Goal: Information Seeking & Learning: Find specific fact

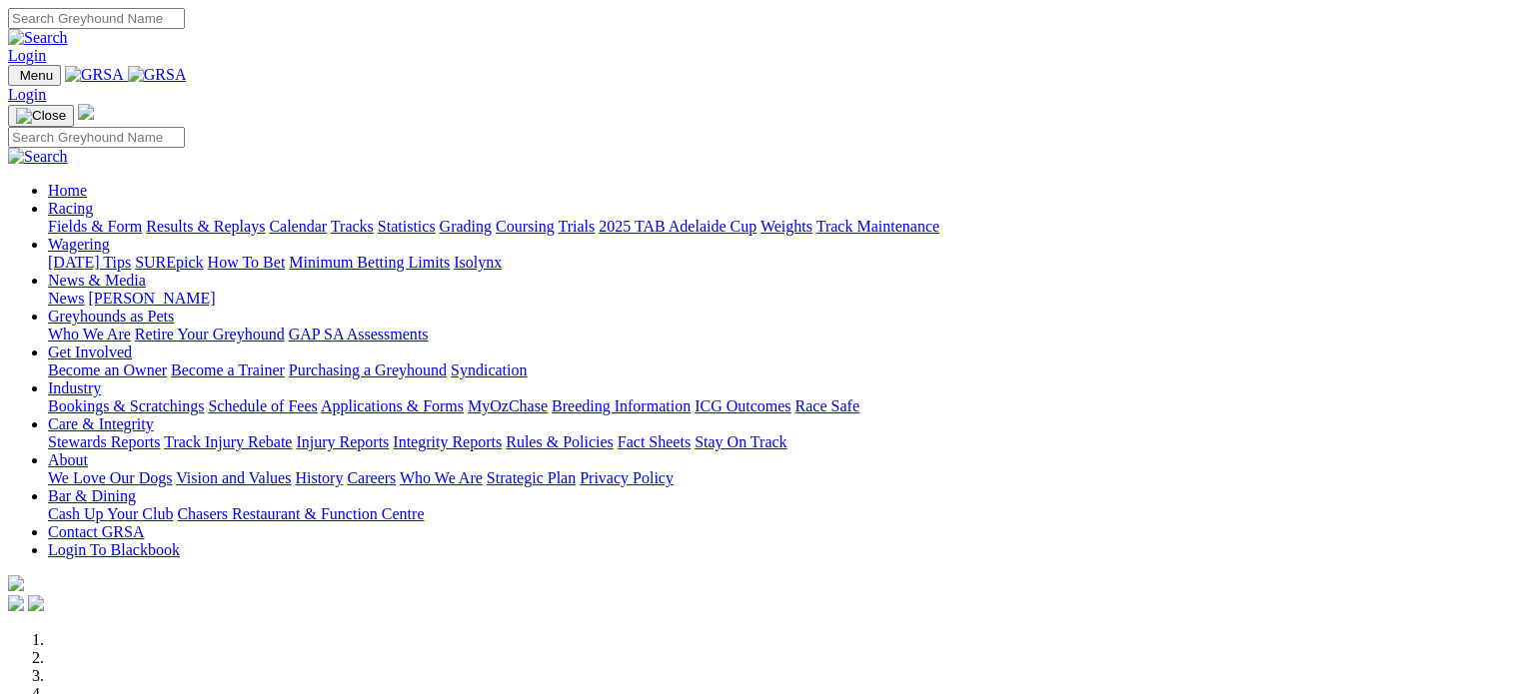
click at [185, 24] on input "Search" at bounding box center [96, 18] width 177 height 21
type input "black chip"
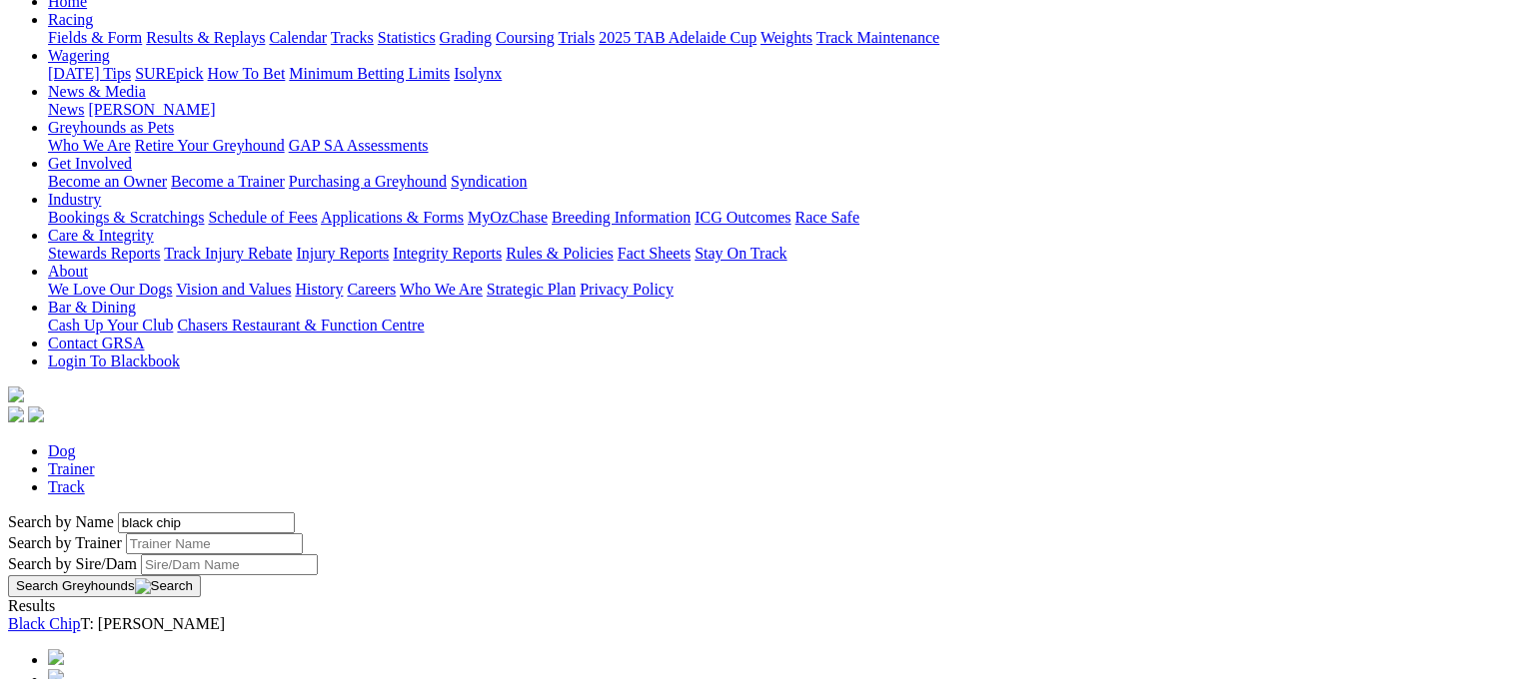
scroll to position [300, 0]
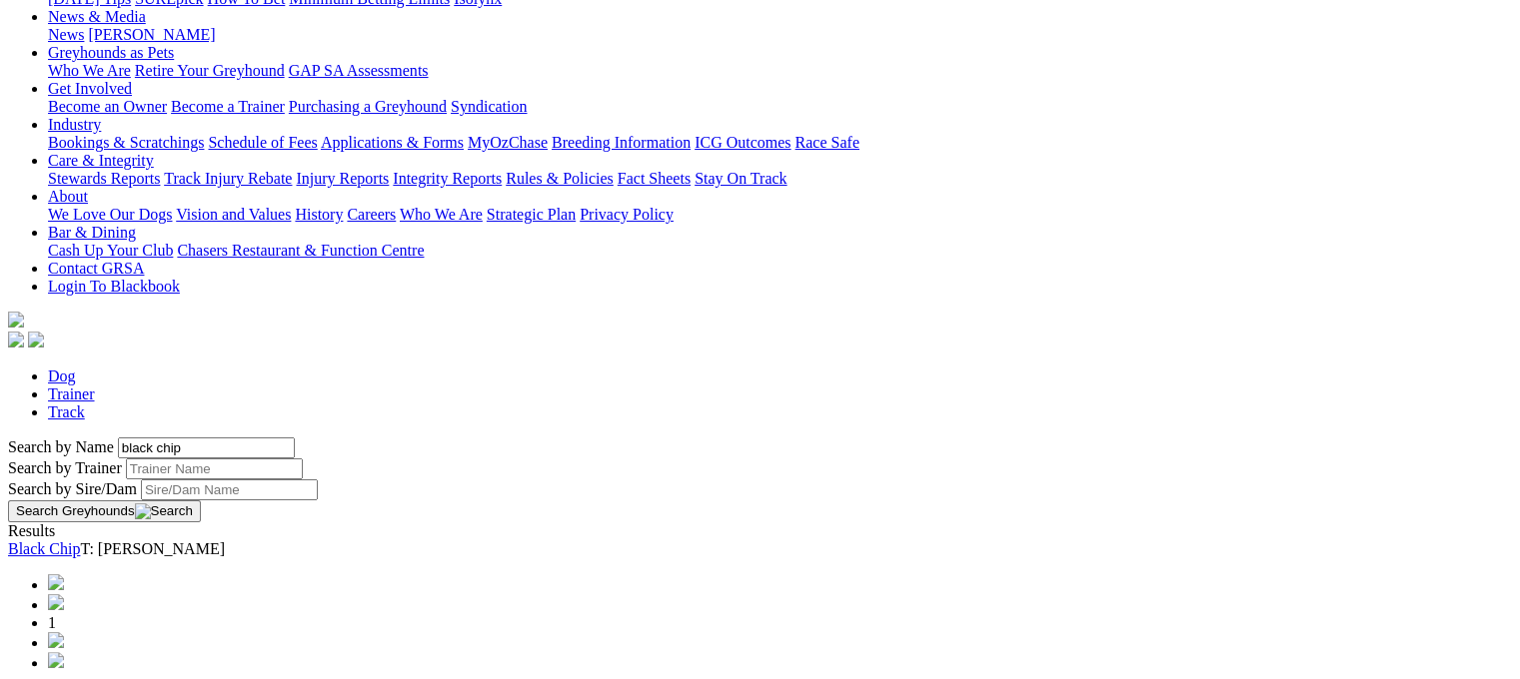
click at [201, 501] on button "Search Greyhounds" at bounding box center [104, 512] width 193 height 22
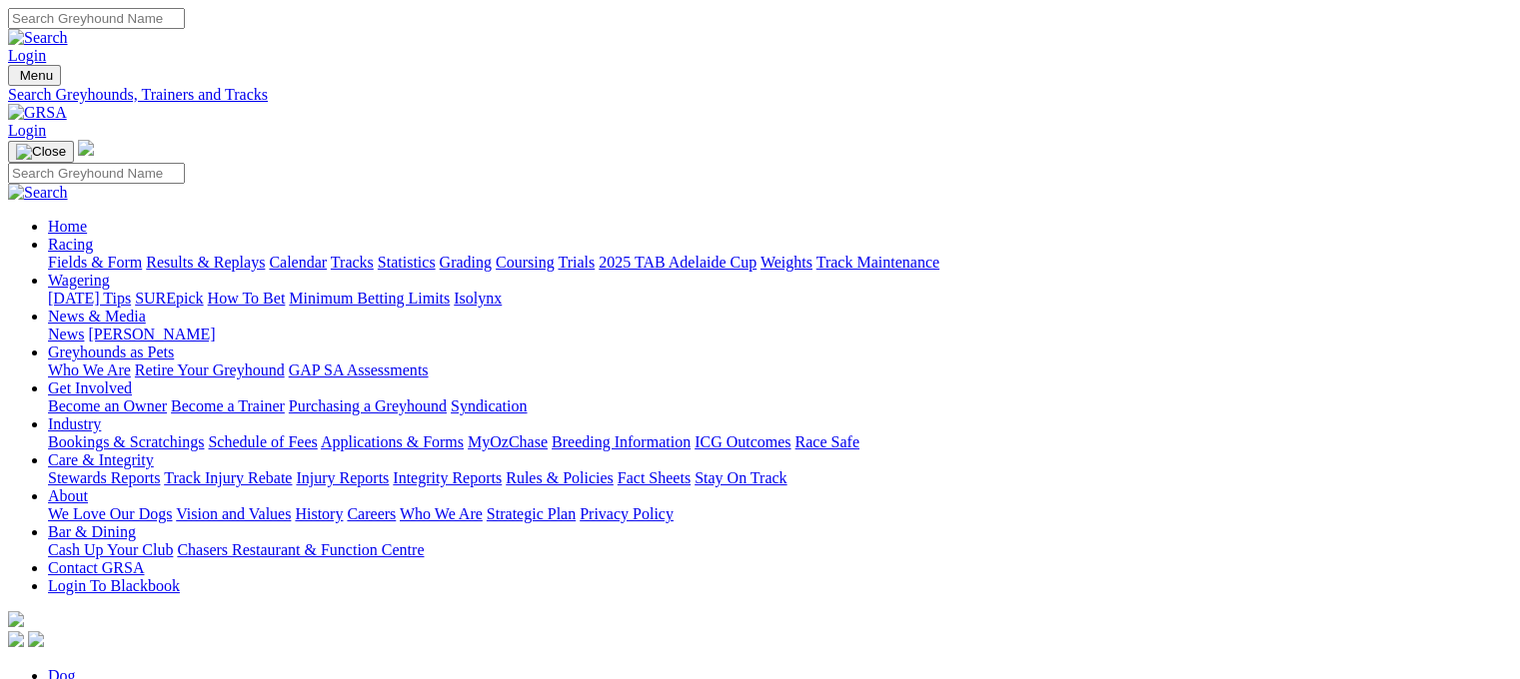
click at [238, 254] on link "Results & Replays" at bounding box center [205, 262] width 119 height 17
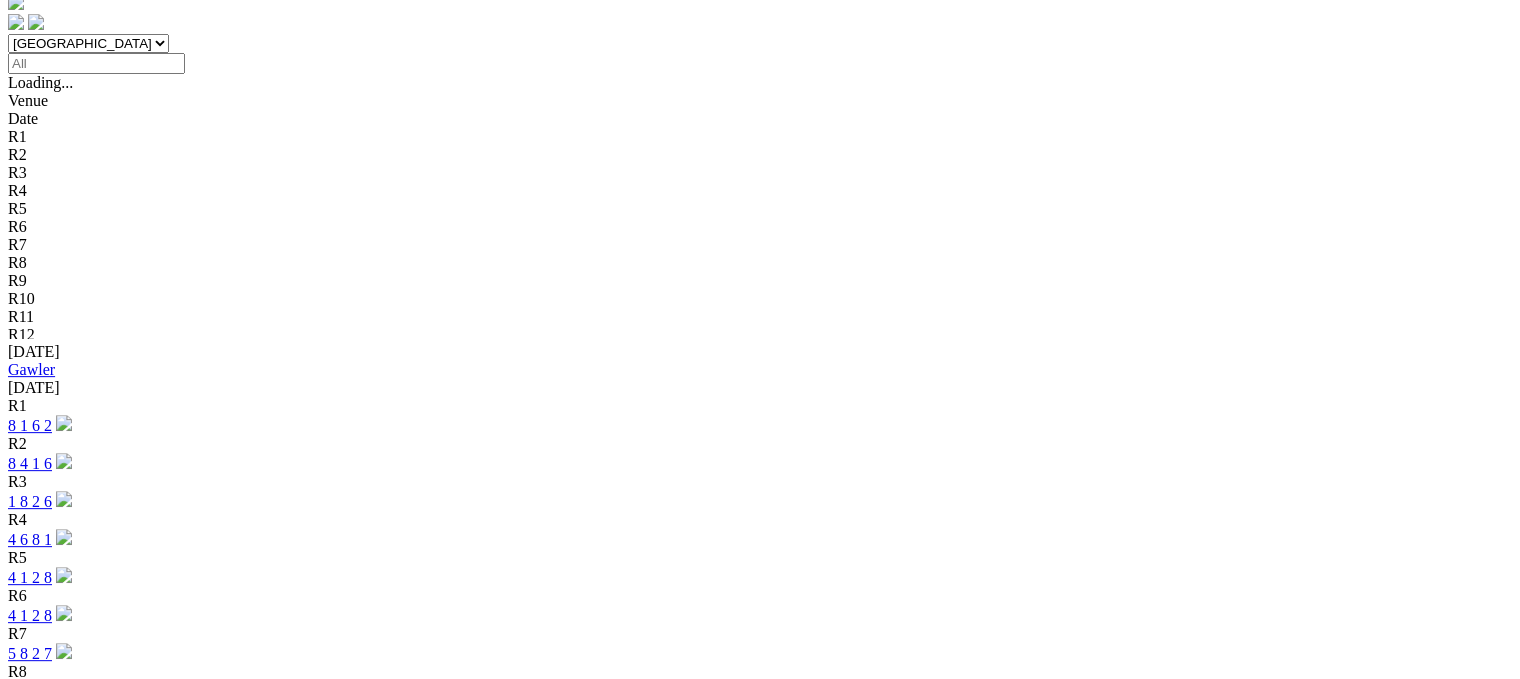
scroll to position [899, 0]
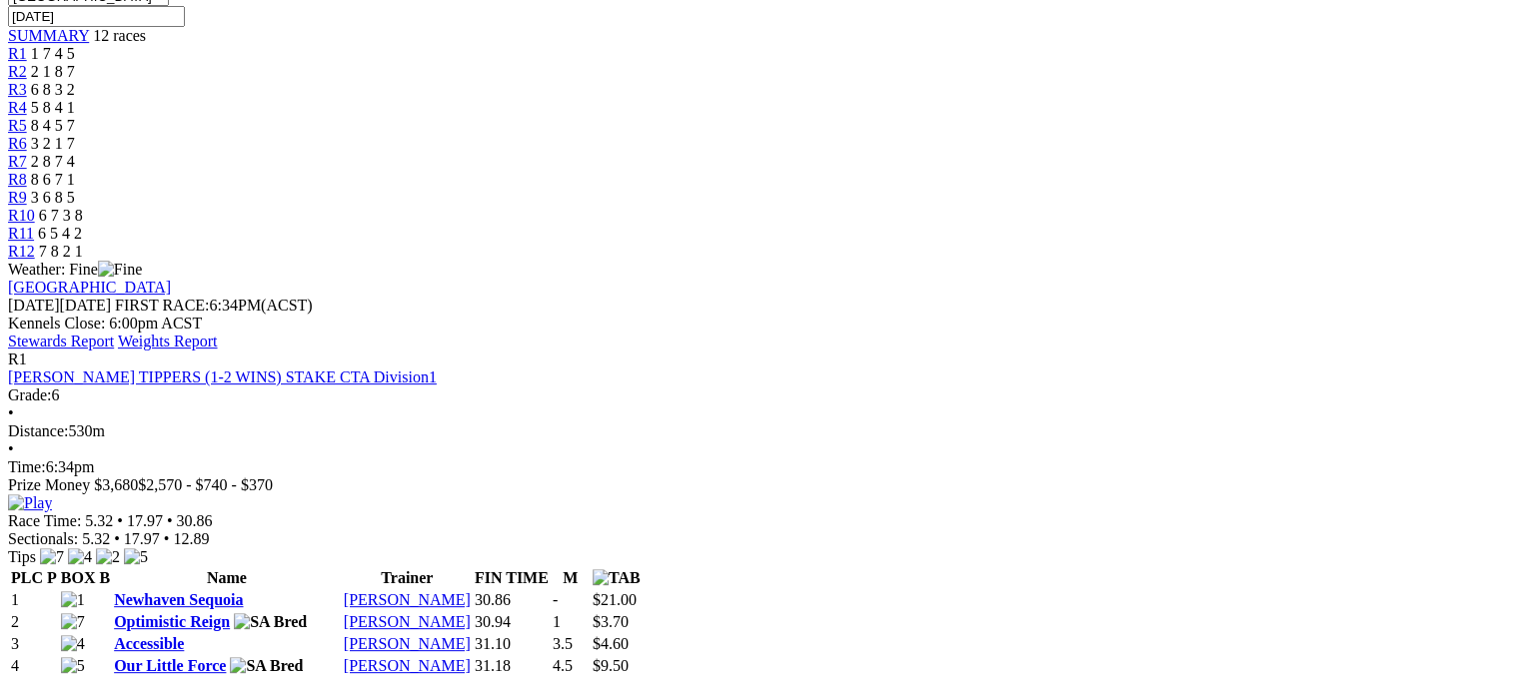
scroll to position [699, 0]
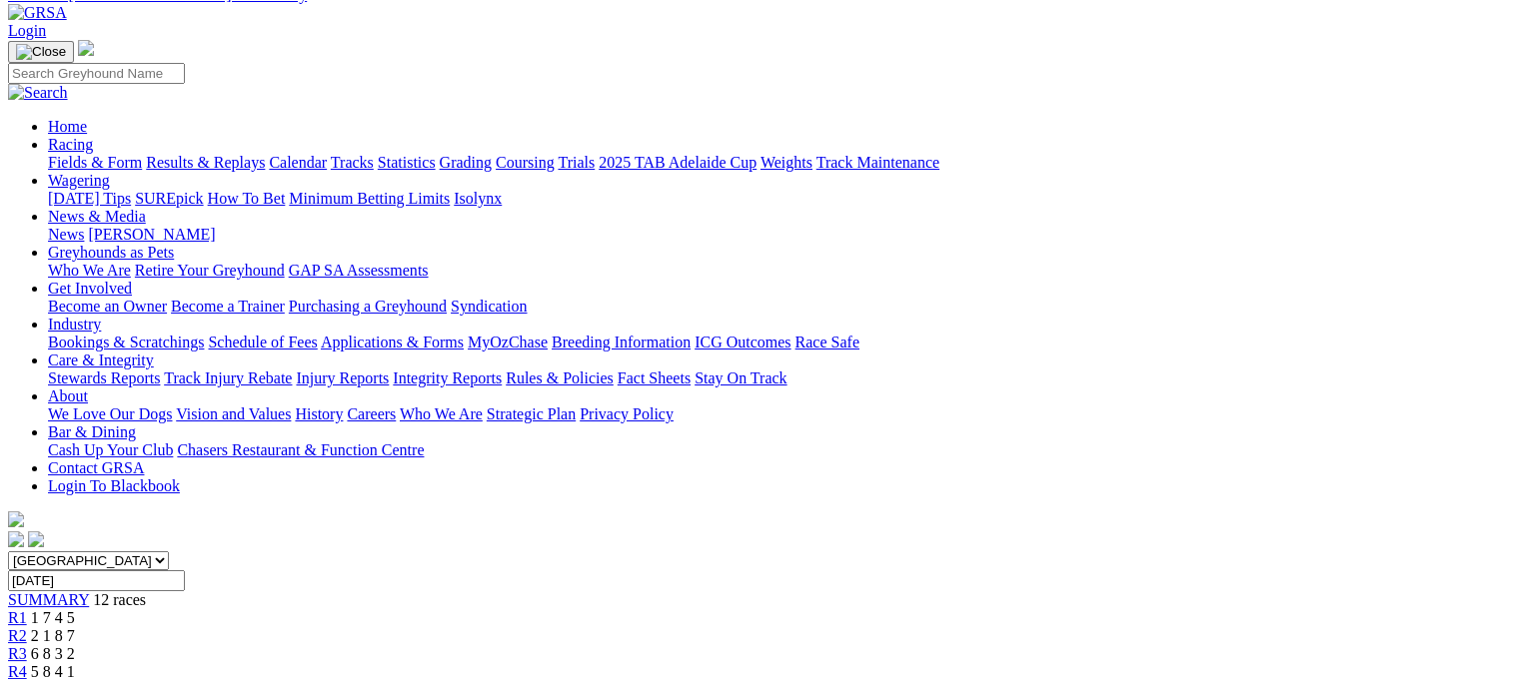
scroll to position [0, 0]
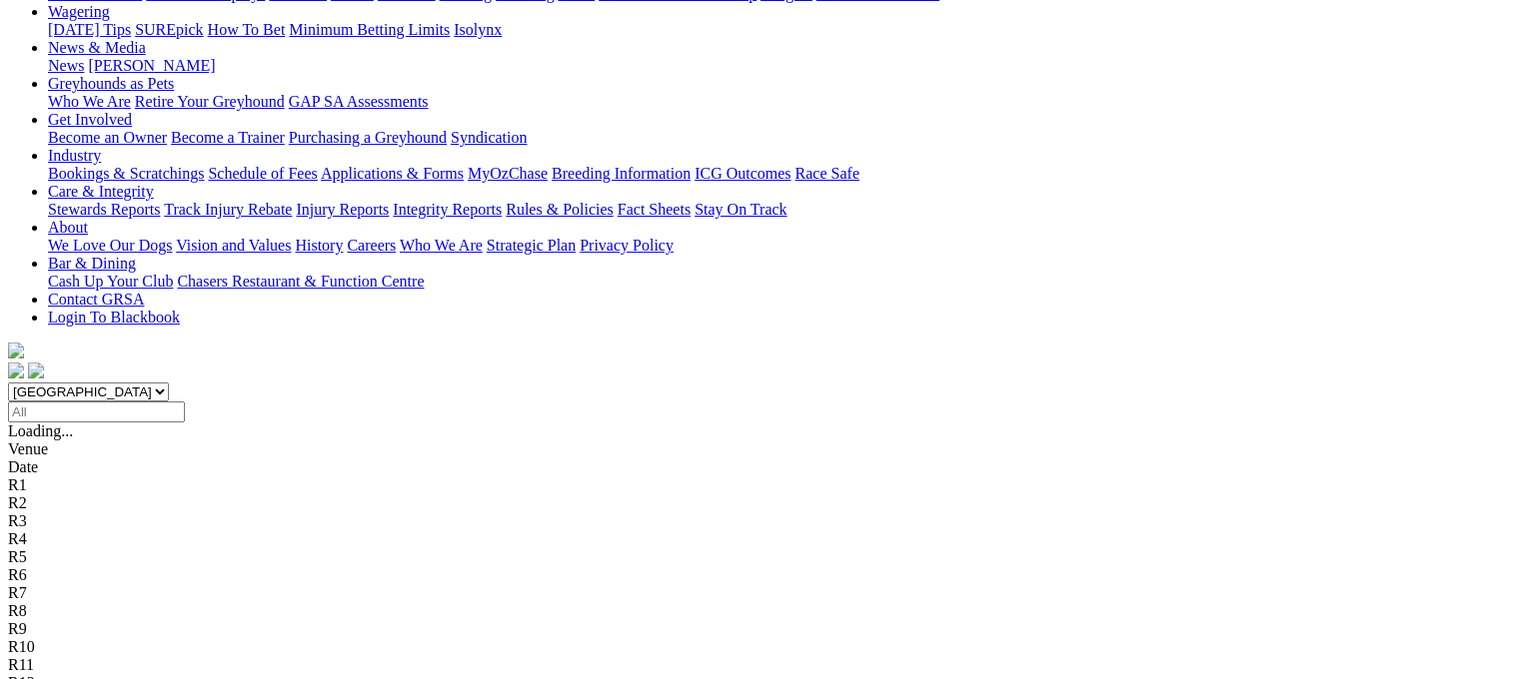
scroll to position [300, 0]
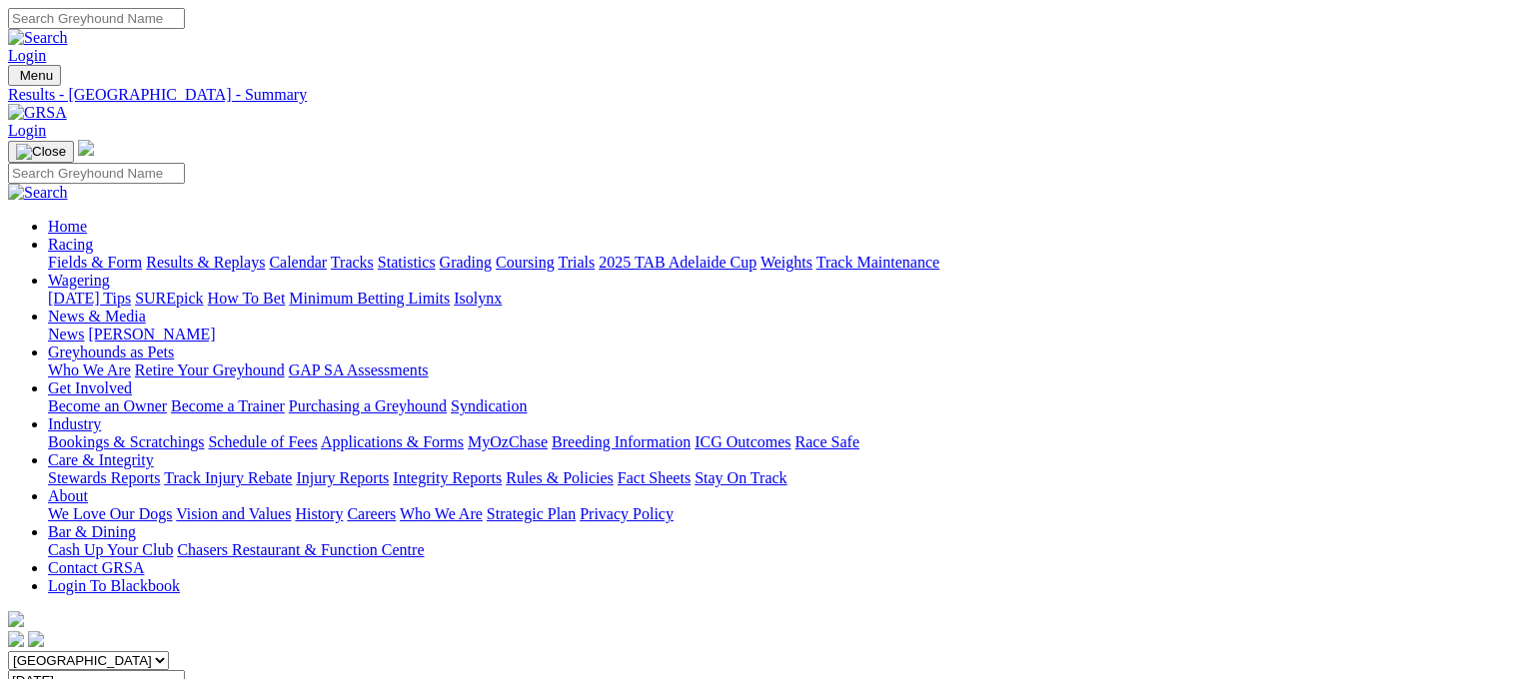
click at [185, 23] on input "Search" at bounding box center [96, 18] width 177 height 21
type input "black chip"
click at [76, 667] on link "Dog" at bounding box center [62, 675] width 28 height 17
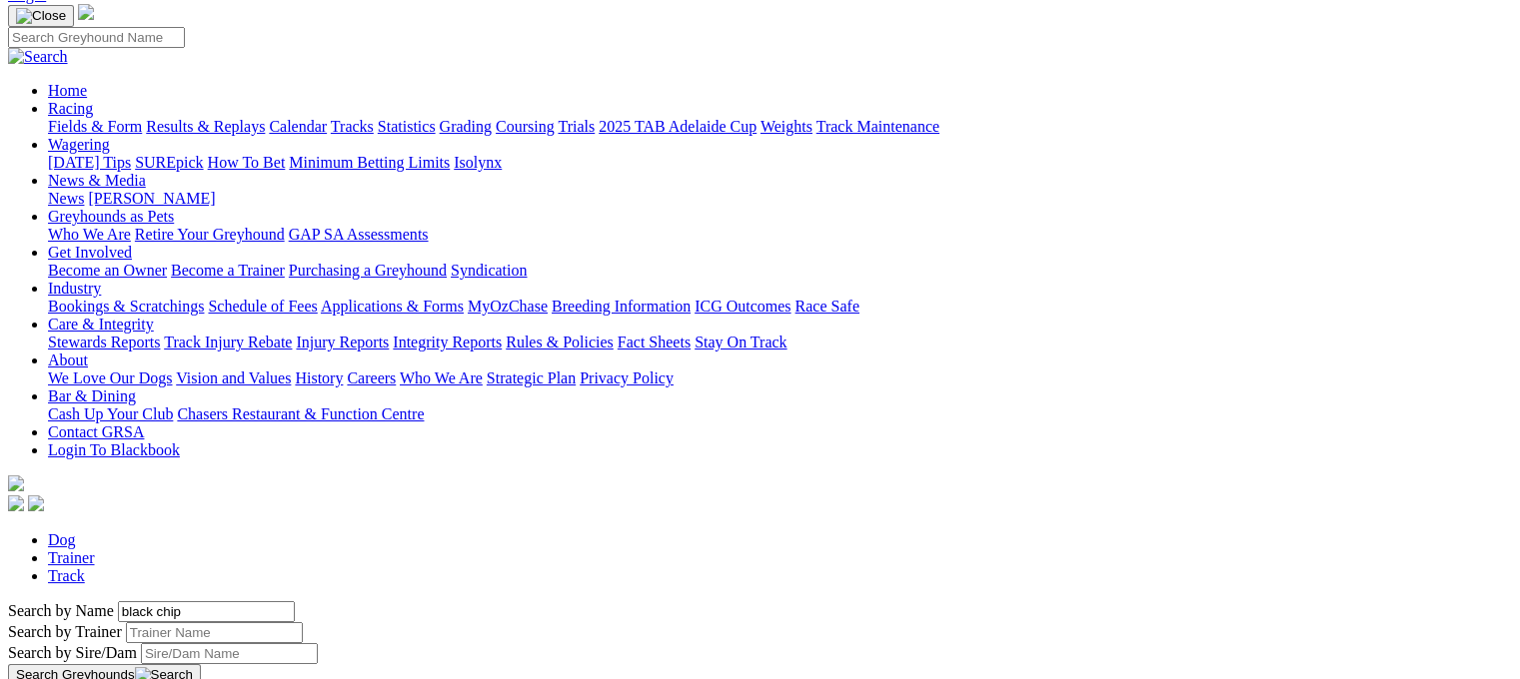
scroll to position [200, 0]
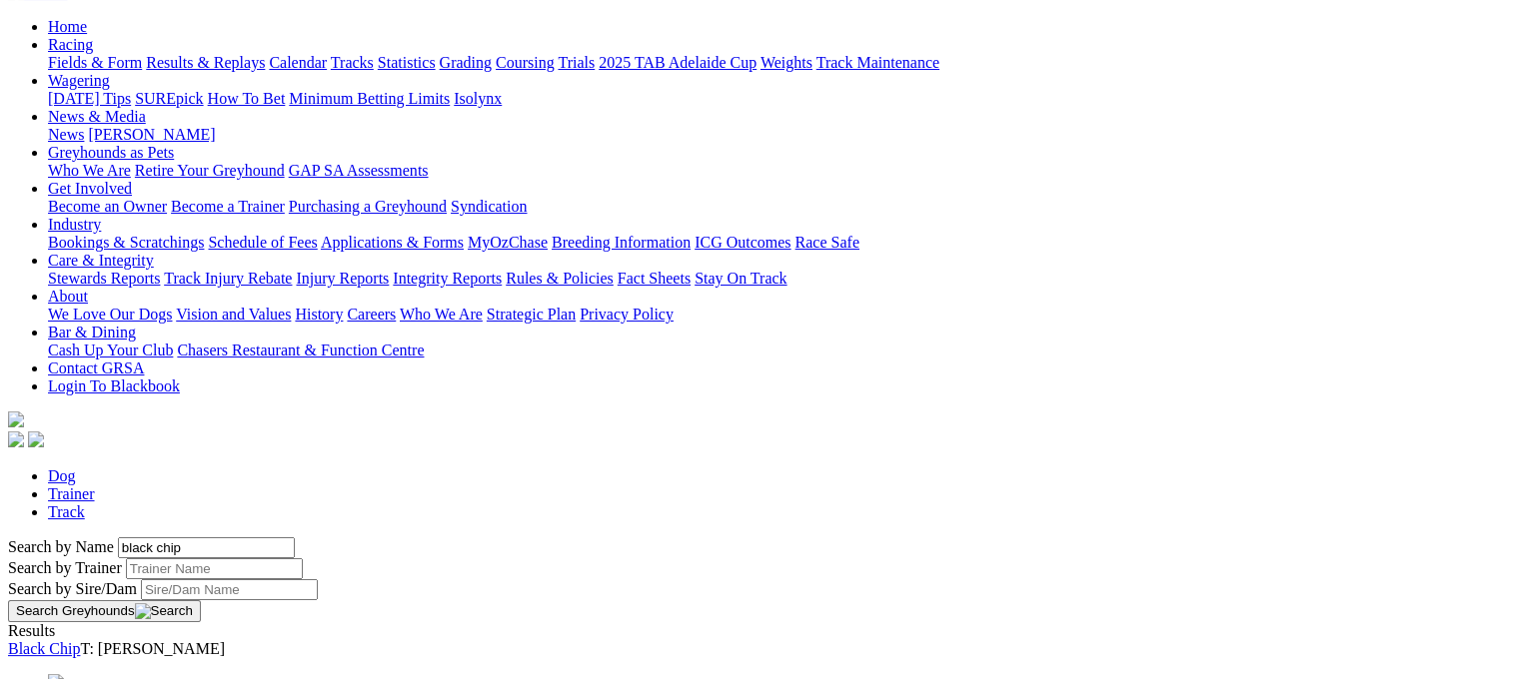
click at [80, 640] on link "Black Chip" at bounding box center [44, 648] width 72 height 17
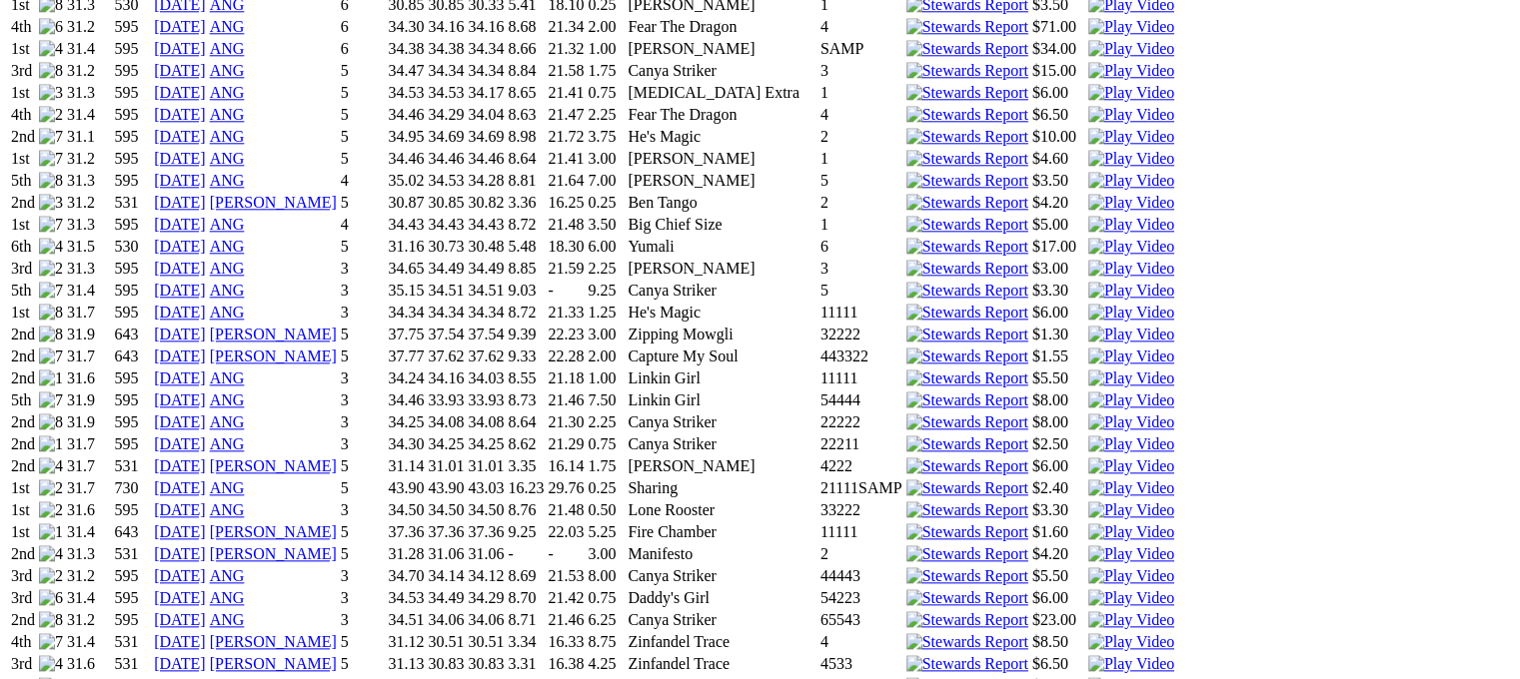
scroll to position [2198, 0]
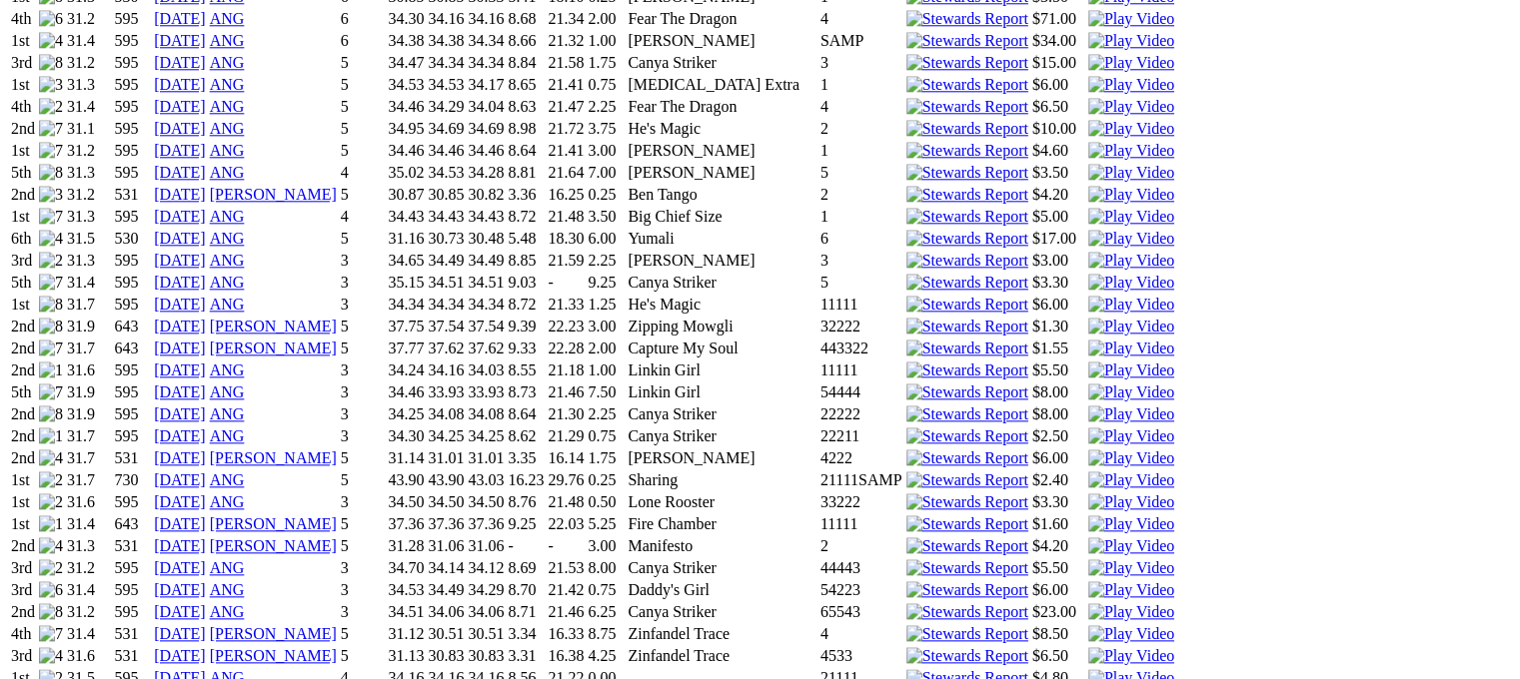
click at [1087, 668] on td at bounding box center [1131, 678] width 88 height 20
click at [1088, 669] on img at bounding box center [1131, 678] width 86 height 18
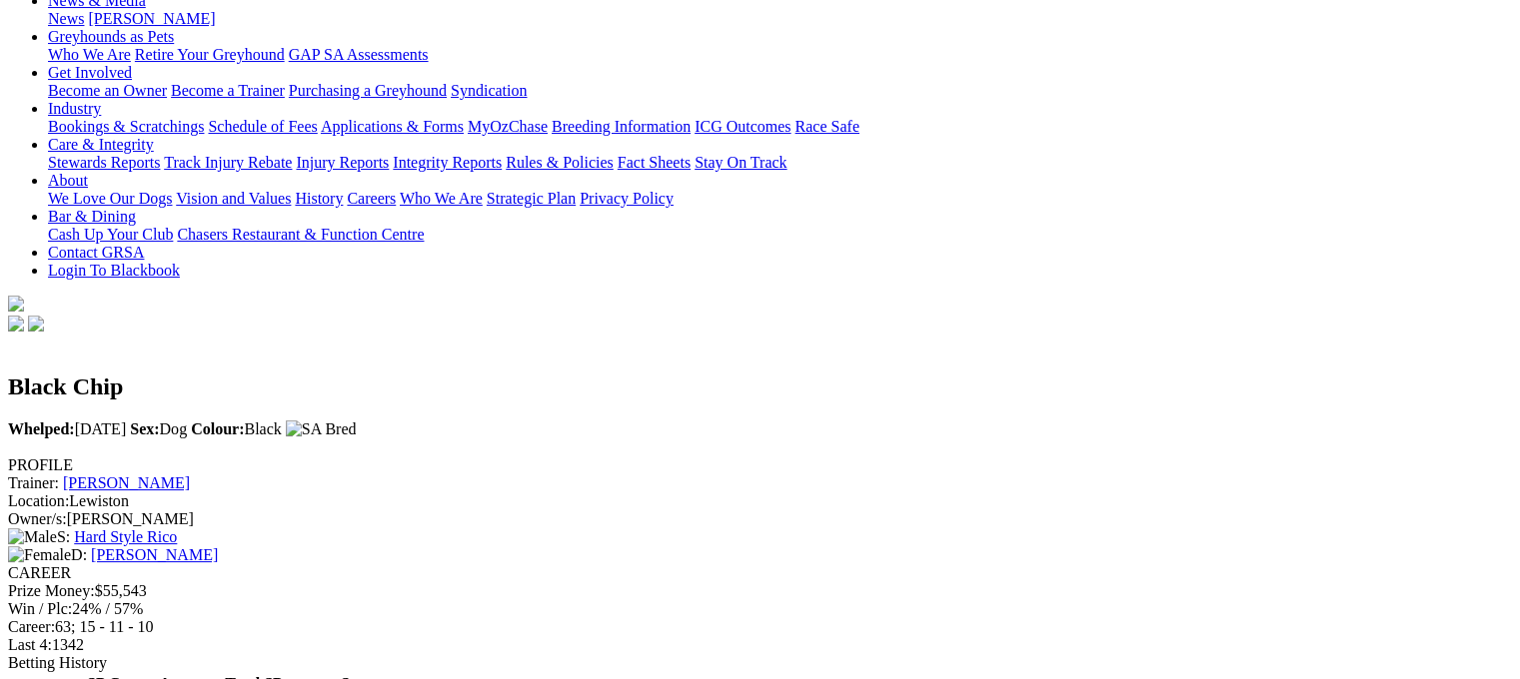
scroll to position [200, 0]
